Goal: Communication & Community: Ask a question

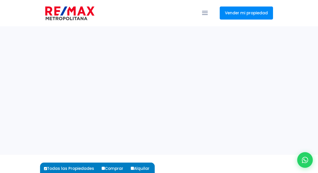
select select
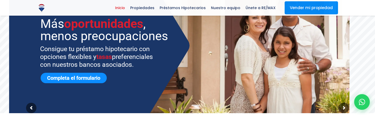
scroll to position [78, 0]
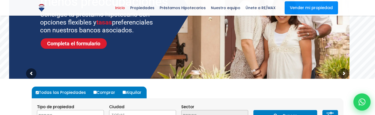
click at [318, 102] on icon at bounding box center [361, 101] width 7 height 7
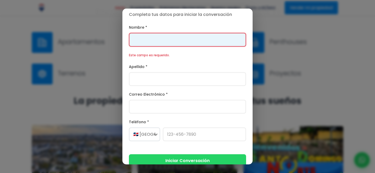
scroll to position [73, 0]
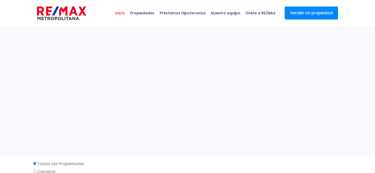
select select
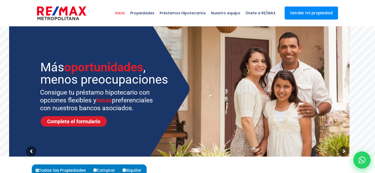
click at [362, 160] on icon at bounding box center [361, 159] width 7 height 7
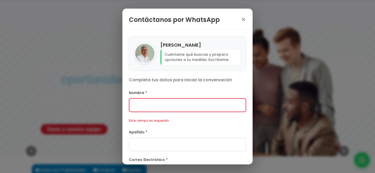
scroll to position [72, 0]
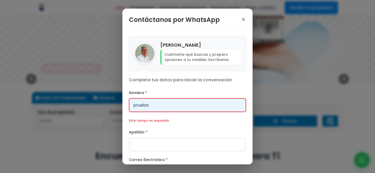
type input "prueba"
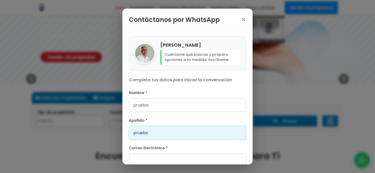
type input "pruebs"
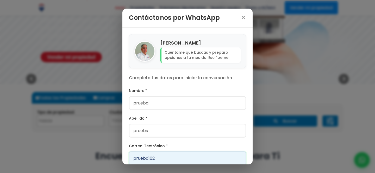
scroll to position [62, 0]
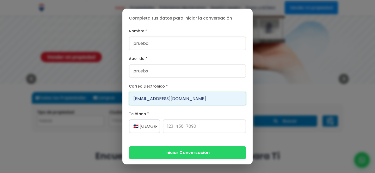
type input "[EMAIL_ADDRESS][DOMAIN_NAME]"
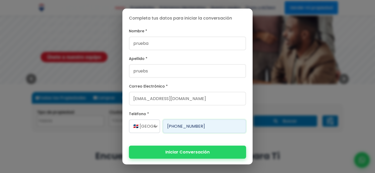
type input "[PHONE_NUMBER]"
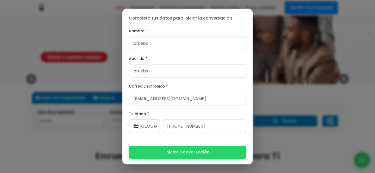
click at [211, 153] on button "Iniciar Conversación" at bounding box center [187, 152] width 117 height 13
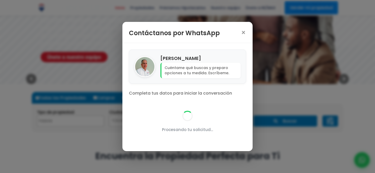
scroll to position [0, 0]
